Goal: Information Seeking & Learning: Understand process/instructions

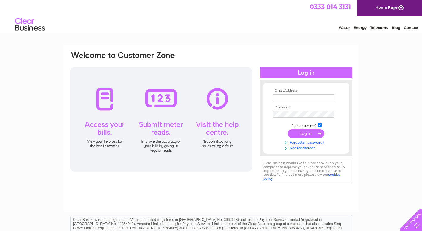
type input "[EMAIL_ADDRESS][DOMAIN_NAME]"
click at [306, 131] on input "submit" at bounding box center [306, 133] width 37 height 8
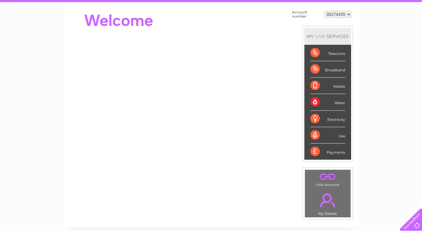
scroll to position [30, 0]
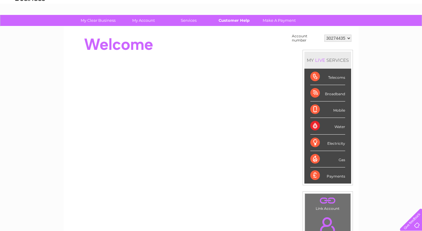
click at [226, 18] on link "Customer Help" at bounding box center [233, 20] width 49 height 11
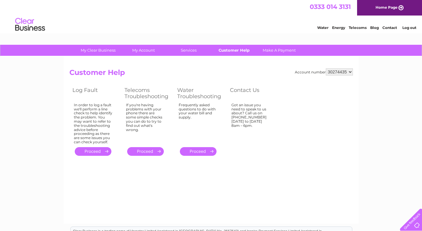
click at [236, 52] on link "Customer Help" at bounding box center [233, 50] width 49 height 11
click at [239, 51] on link "Customer Help" at bounding box center [233, 50] width 49 height 11
click at [150, 152] on link "." at bounding box center [145, 151] width 37 height 9
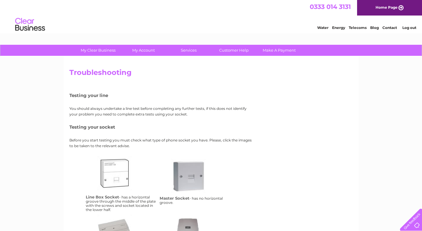
click at [360, 29] on link "Telecoms" at bounding box center [358, 27] width 18 height 4
